Goal: Task Accomplishment & Management: Manage account settings

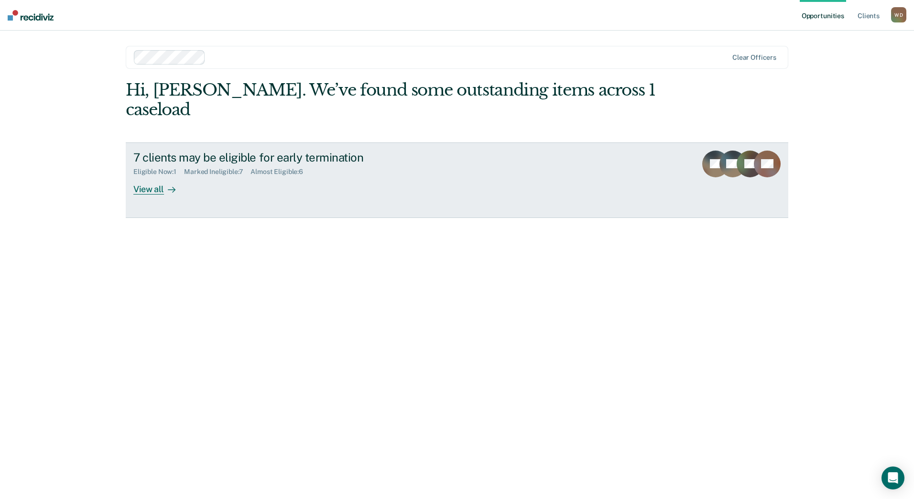
click at [160, 176] on div "View all" at bounding box center [160, 185] width 54 height 19
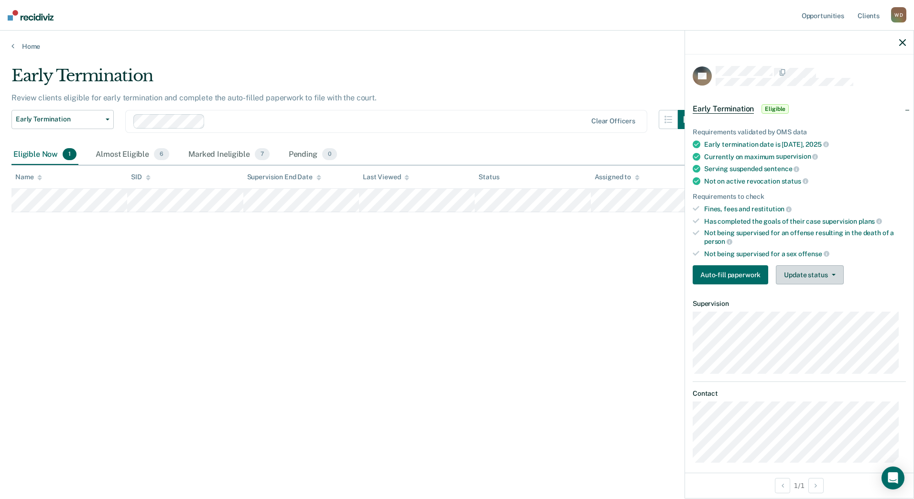
click at [803, 272] on button "Update status" at bounding box center [808, 274] width 67 height 19
click at [829, 312] on button "Mark Ineligible" at bounding box center [821, 312] width 92 height 15
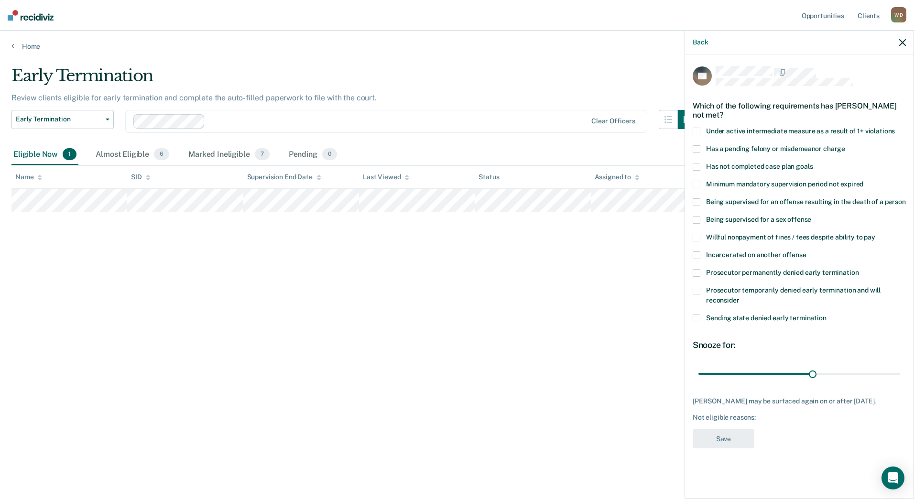
click at [791, 145] on span "Has a pending felony or misdemeanor charge" at bounding box center [775, 149] width 139 height 8
type input "52"
click at [897, 369] on input "range" at bounding box center [799, 373] width 202 height 17
click at [788, 162] on span "Has not completed case plan goals" at bounding box center [759, 166] width 107 height 8
click at [741, 443] on button "Save" at bounding box center [723, 439] width 62 height 20
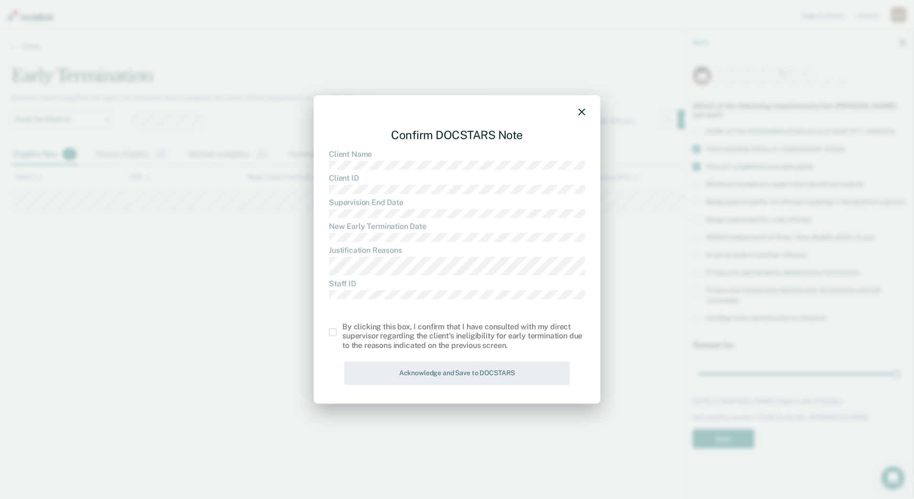
click at [334, 332] on span at bounding box center [333, 332] width 8 height 8
click at [342, 328] on input "checkbox" at bounding box center [342, 328] width 0 height 0
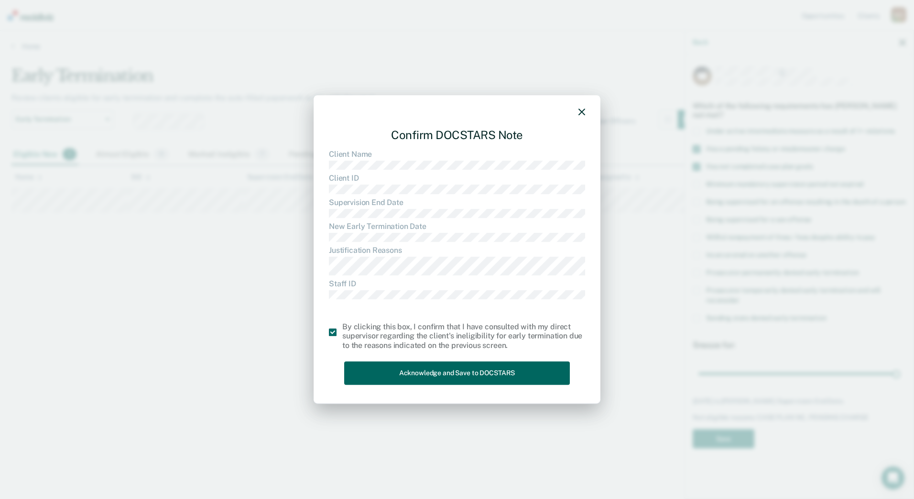
click at [424, 376] on button "Acknowledge and Save to DOCSTARS" at bounding box center [457, 372] width 226 height 23
